Goal: Check status: Check status

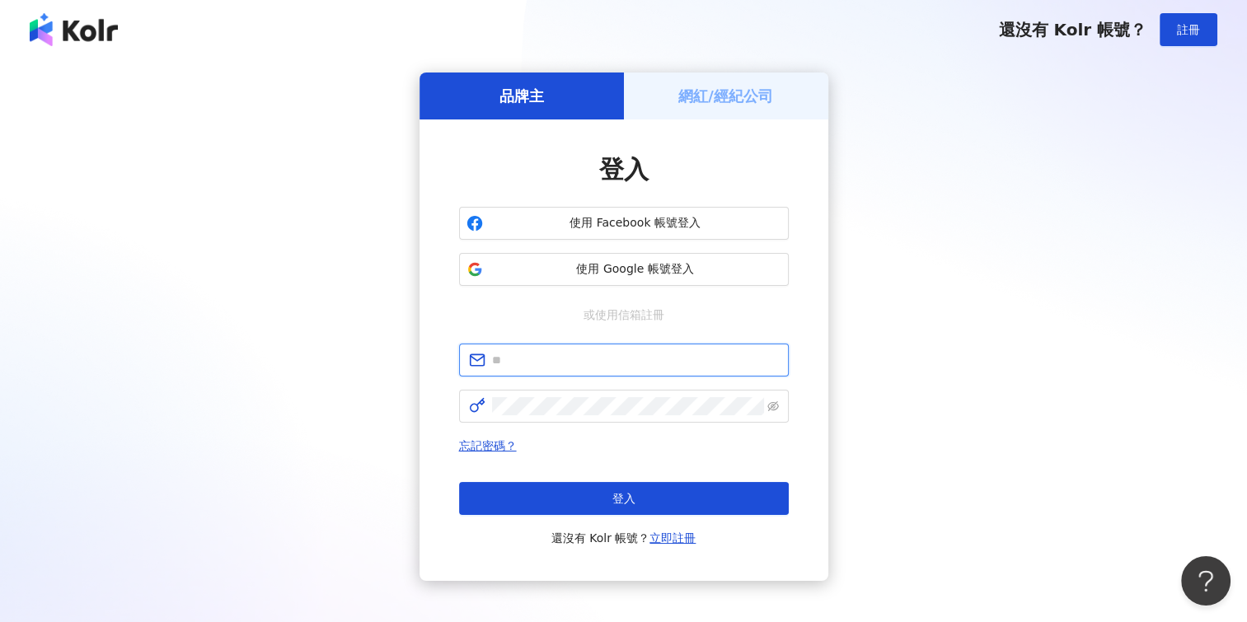
type input "**********"
click at [613, 492] on span "登入" at bounding box center [624, 498] width 23 height 13
